Goal: Information Seeking & Learning: Learn about a topic

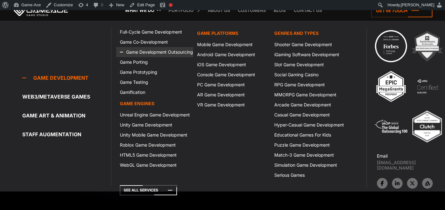
click at [140, 53] on link "Game Development Outsourcing" at bounding box center [154, 52] width 77 height 10
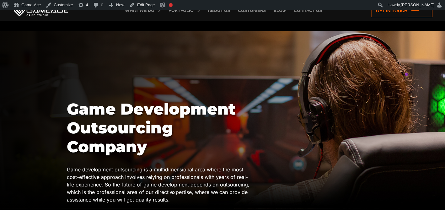
click at [141, 52] on div at bounding box center [222, 120] width 445 height 178
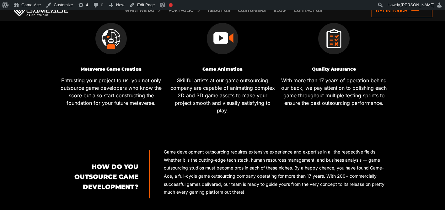
scroll to position [407, 0]
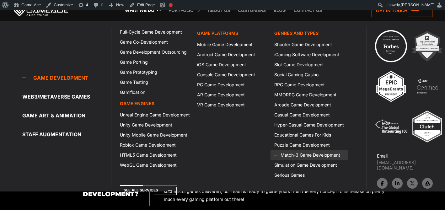
click at [285, 154] on icon at bounding box center [281, 155] width 15 height 10
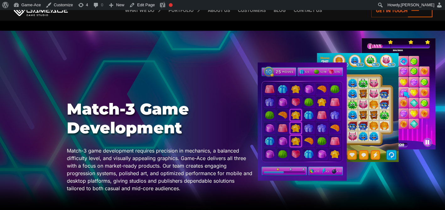
scroll to position [0, 0]
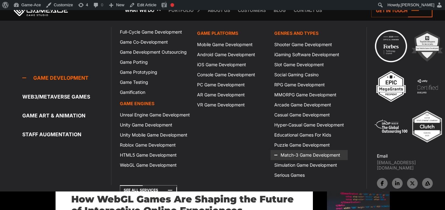
click at [308, 153] on link "Match-3 Game Development" at bounding box center [308, 155] width 77 height 10
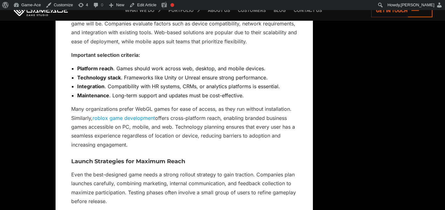
scroll to position [3332, 0]
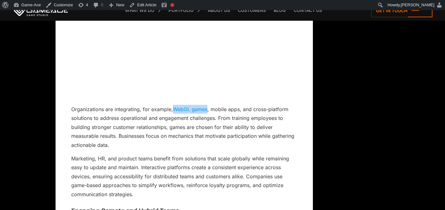
click at [271, 128] on p "Organizations are integrating, for example, WebGL games , mobile apps, and cros…" at bounding box center [184, 127] width 226 height 45
click at [187, 111] on link "WebGL games" at bounding box center [190, 109] width 35 height 6
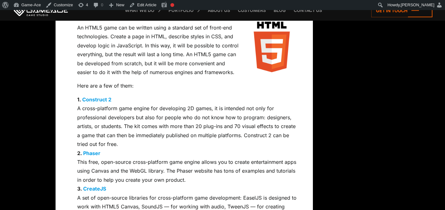
scroll to position [3059, 0]
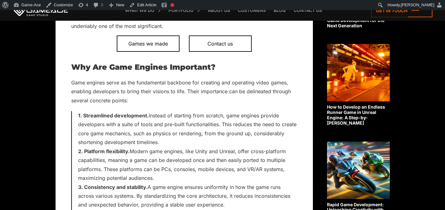
scroll to position [1316, 0]
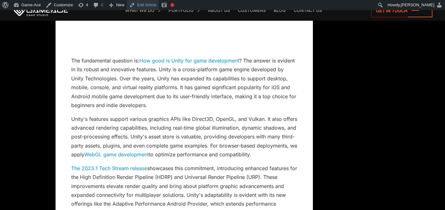
click at [147, 3] on link "Edit Article" at bounding box center [143, 5] width 32 height 10
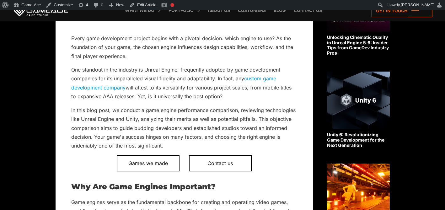
scroll to position [1334, 0]
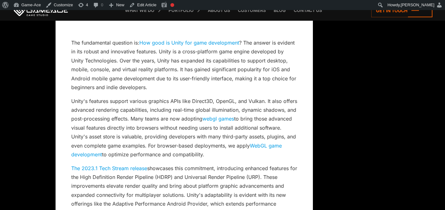
click at [226, 115] on link "webgl games" at bounding box center [218, 118] width 32 height 6
